Goal: Communication & Community: Answer question/provide support

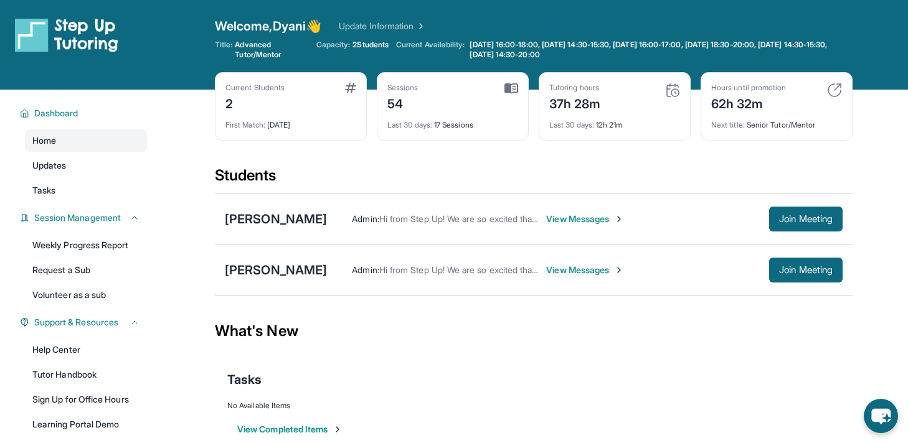
click at [553, 269] on span "View Messages" at bounding box center [585, 270] width 78 height 12
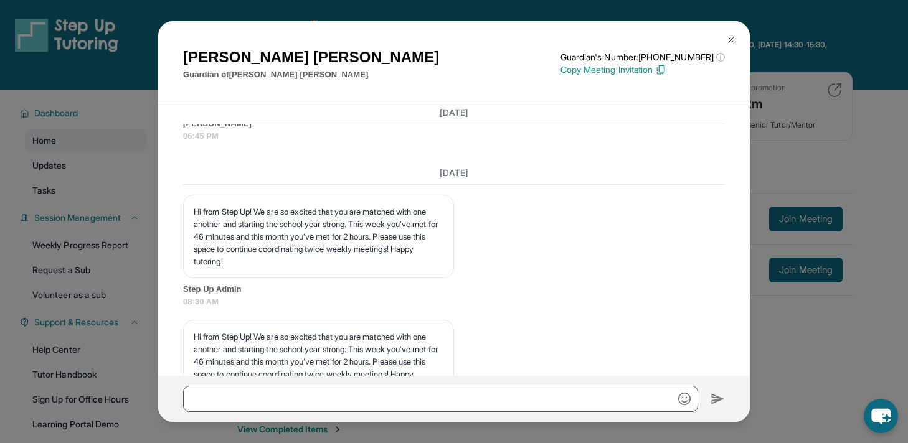
scroll to position [21953, 0]
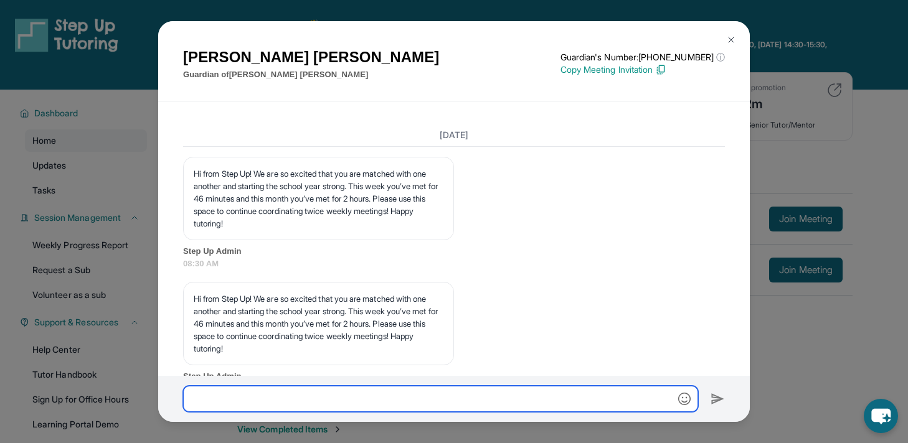
click at [467, 394] on input "text" at bounding box center [440, 399] width 515 height 26
paste input "**********"
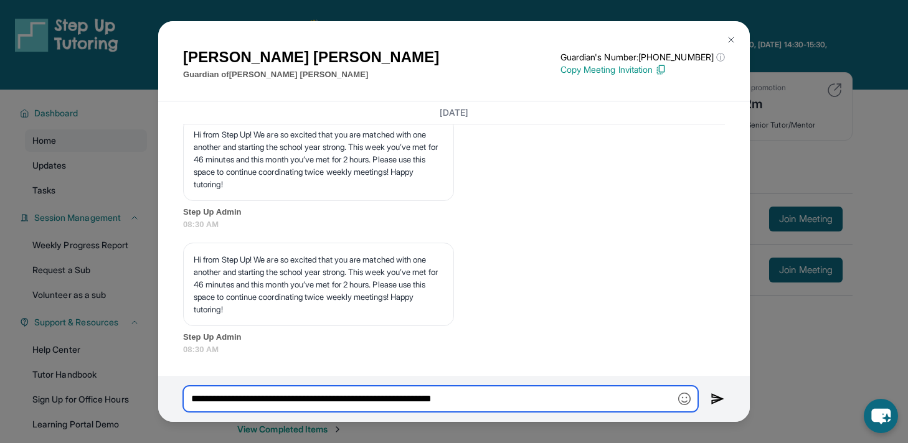
scroll to position [22292, 0]
type input "**********"
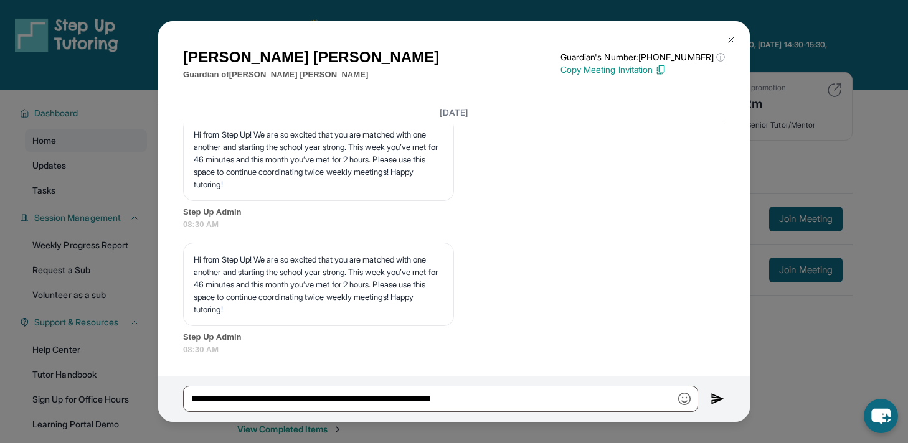
click at [822, 181] on div "[PERSON_NAME] Guardian of [PERSON_NAME] Guardian's Number: [PHONE_NUMBER] ⓘ Thi…" at bounding box center [454, 221] width 908 height 443
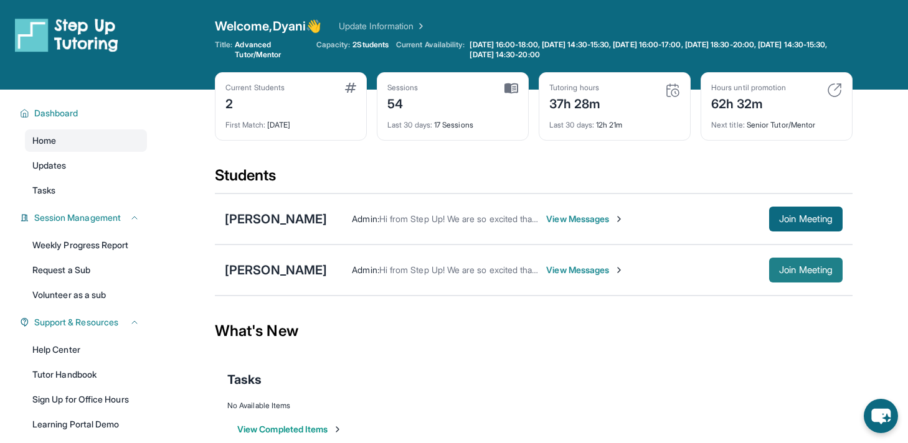
click at [809, 266] on span "Join Meeting" at bounding box center [806, 269] width 54 height 7
click at [805, 266] on span "Join Meeting" at bounding box center [806, 269] width 54 height 7
click at [561, 269] on span "View Messages" at bounding box center [585, 270] width 78 height 12
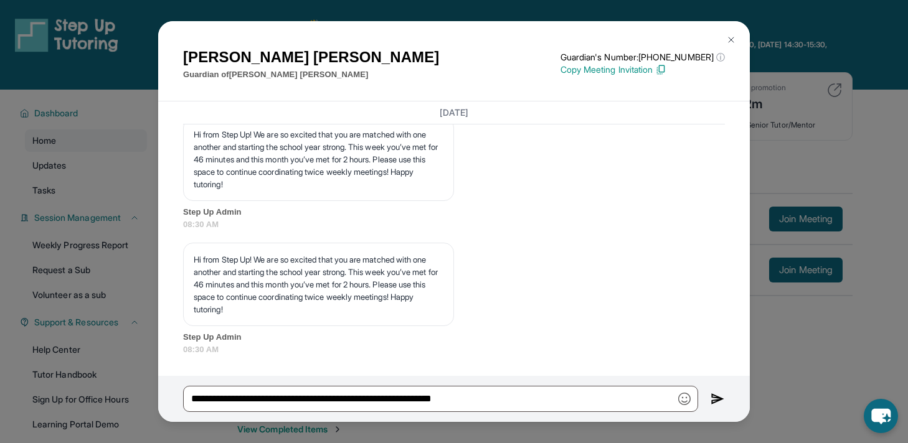
scroll to position [22341, 0]
click at [713, 401] on img at bounding box center [717, 399] width 14 height 15
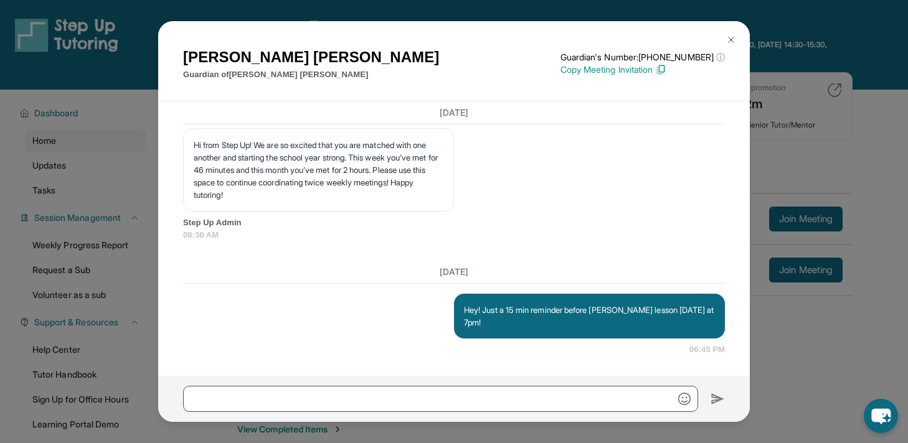
scroll to position [22443, 0]
click at [816, 192] on div "[PERSON_NAME] Guardian of [PERSON_NAME] Guardian's Number: [PHONE_NUMBER] ⓘ Thi…" at bounding box center [454, 221] width 908 height 443
